Goal: Task Accomplishment & Management: Manage account settings

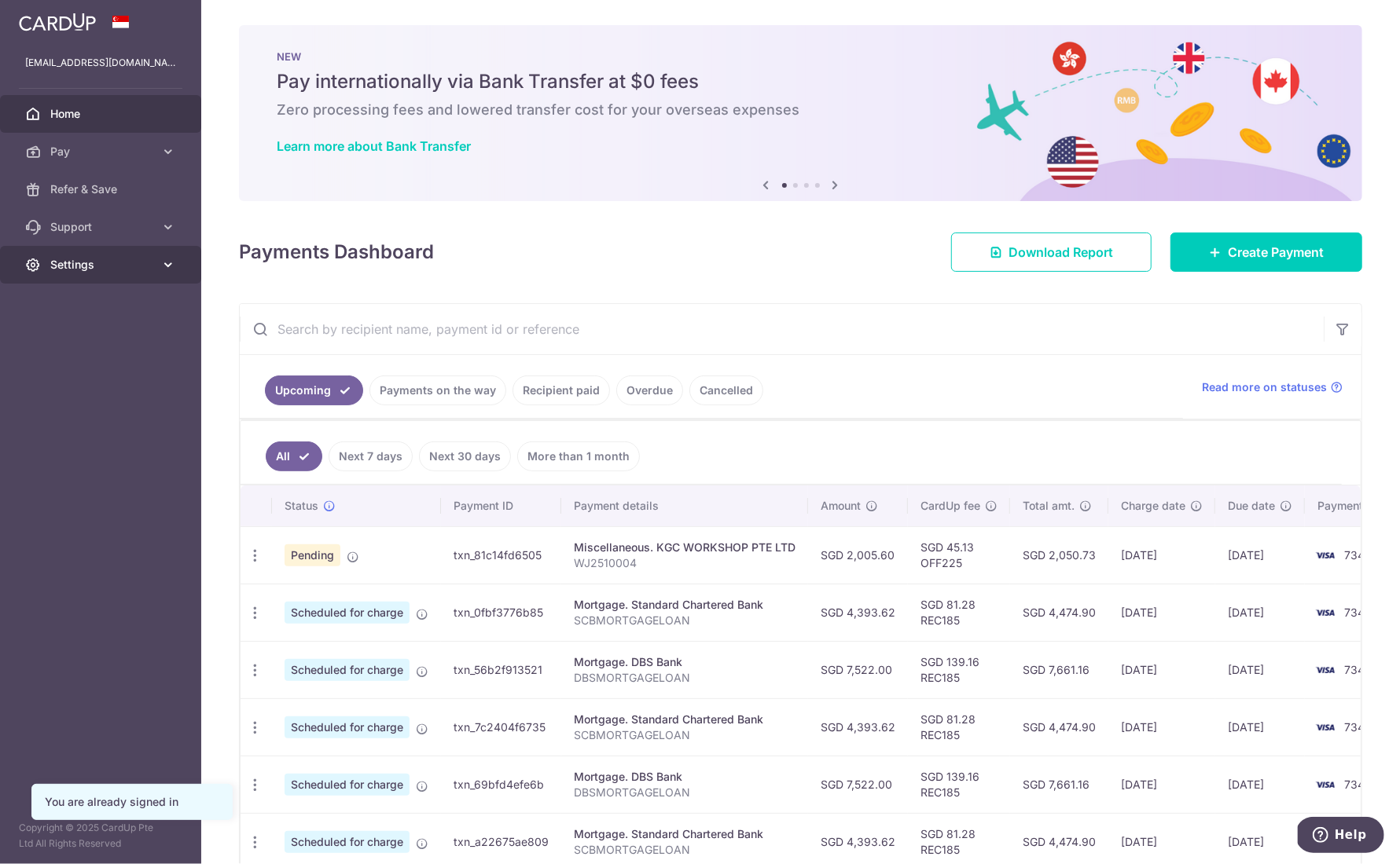
click at [131, 264] on span "Settings" at bounding box center [102, 265] width 103 height 16
click at [63, 346] on span "Logout" at bounding box center [102, 341] width 103 height 16
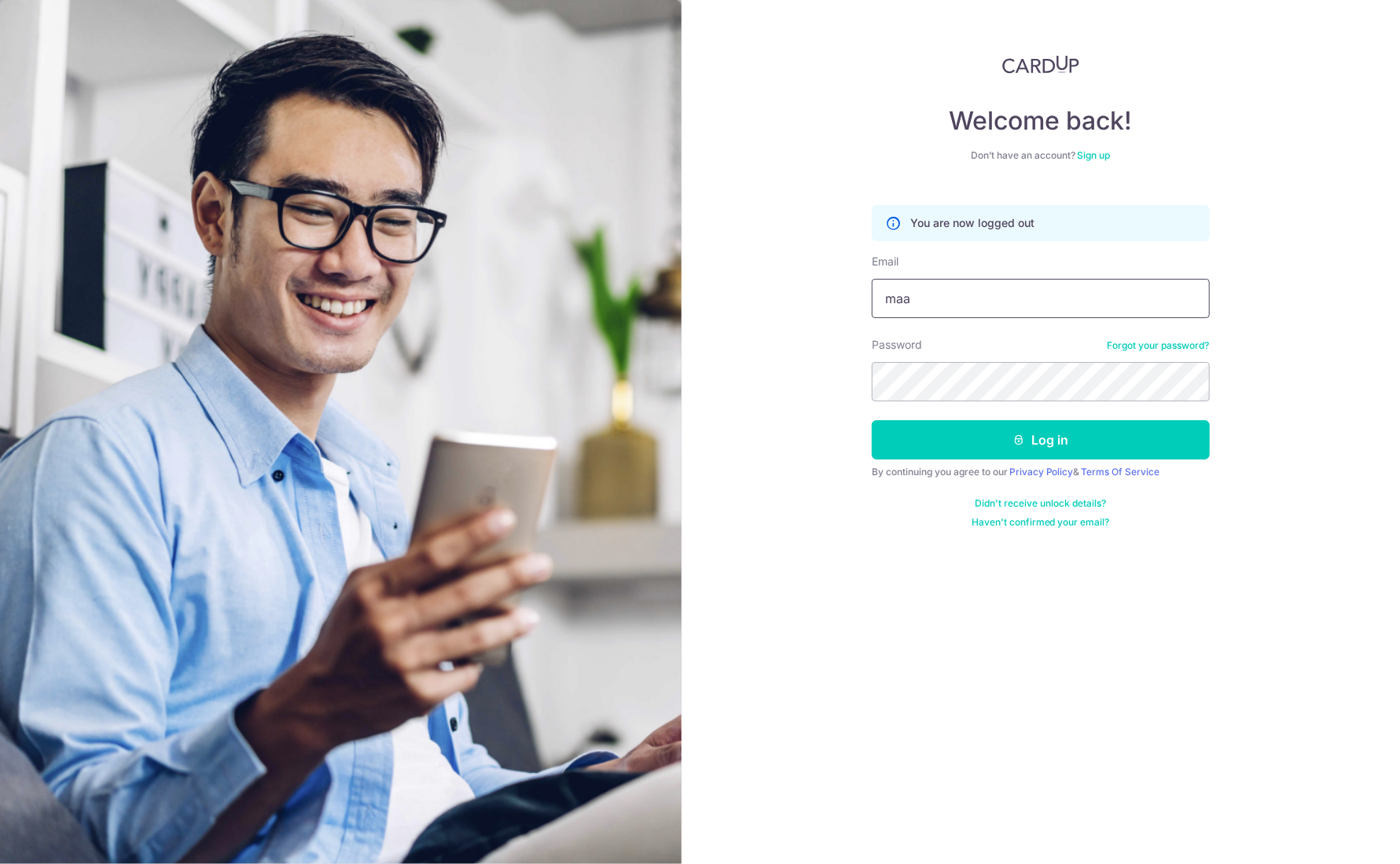
type input "[EMAIL_ADDRESS][DOMAIN_NAME]"
click at [1010, 463] on form "You are now logged out Email [EMAIL_ADDRESS][DOMAIN_NAME] Password Forgot your …" at bounding box center [1041, 361] width 338 height 336
click at [1006, 444] on button "Log in" at bounding box center [1041, 440] width 338 height 39
